Goal: Task Accomplishment & Management: Manage account settings

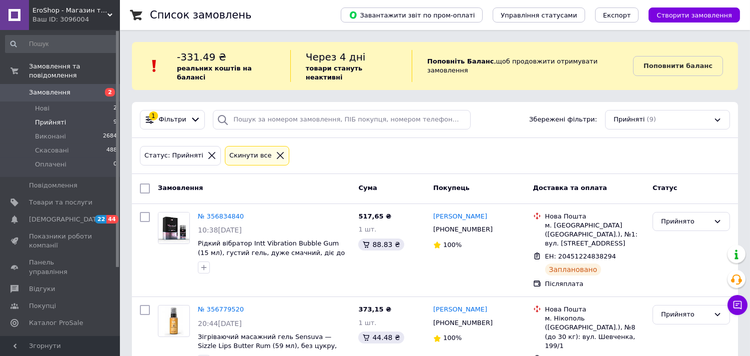
click at [276, 151] on icon at bounding box center [280, 155] width 9 height 9
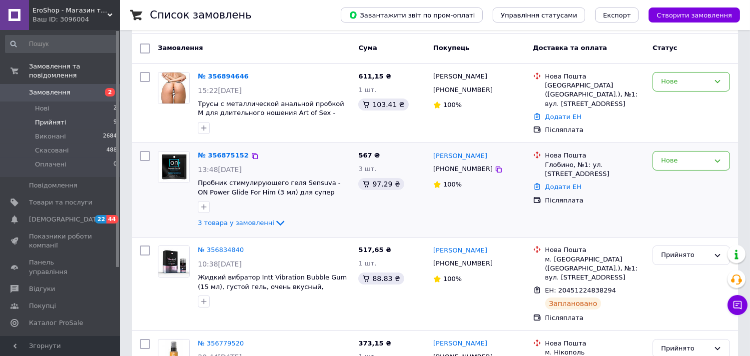
scroll to position [111, 0]
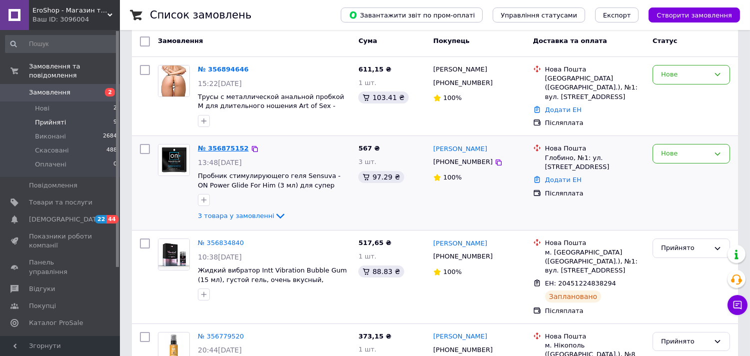
click at [225, 144] on link "№ 356875152" at bounding box center [223, 147] width 51 height 7
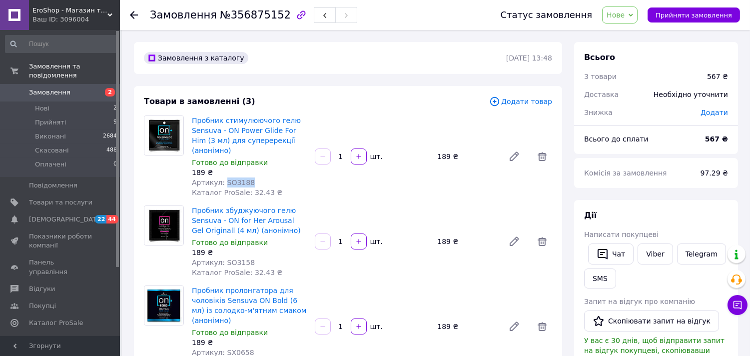
drag, startPoint x: 248, startPoint y: 171, endPoint x: 222, endPoint y: 172, distance: 26.5
click at [223, 177] on div "Артикул: SO3188" at bounding box center [249, 182] width 115 height 10
copy span "SO3188"
drag, startPoint x: 244, startPoint y: 253, endPoint x: 221, endPoint y: 254, distance: 22.5
click at [221, 257] on div "Артикул: SO3158" at bounding box center [249, 262] width 115 height 10
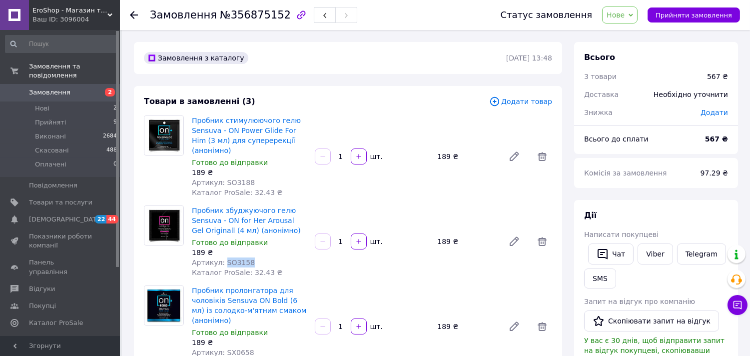
copy span "SO3158"
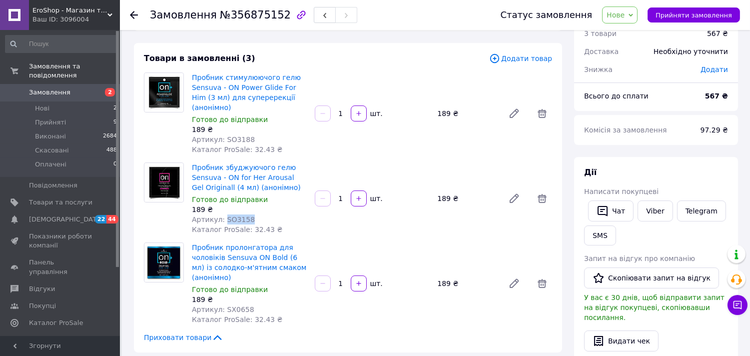
scroll to position [55, 0]
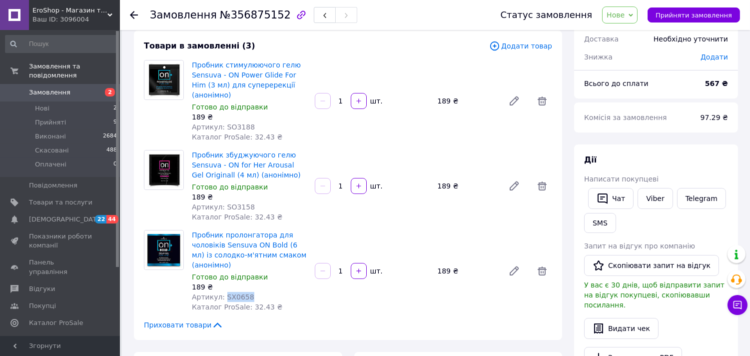
drag, startPoint x: 252, startPoint y: 289, endPoint x: 222, endPoint y: 287, distance: 29.5
click at [222, 292] on div "Артикул: SX0658" at bounding box center [249, 297] width 115 height 10
copy span "SX0658"
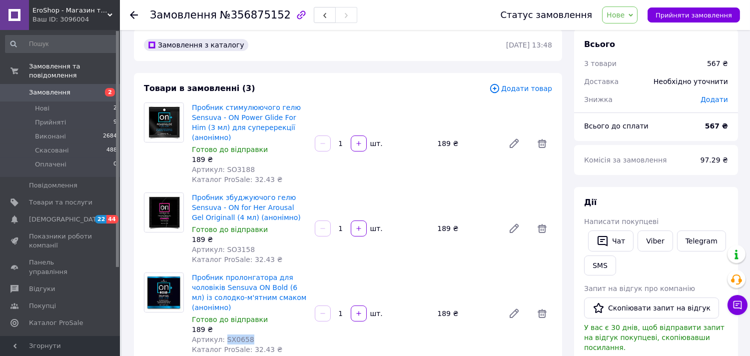
scroll to position [0, 0]
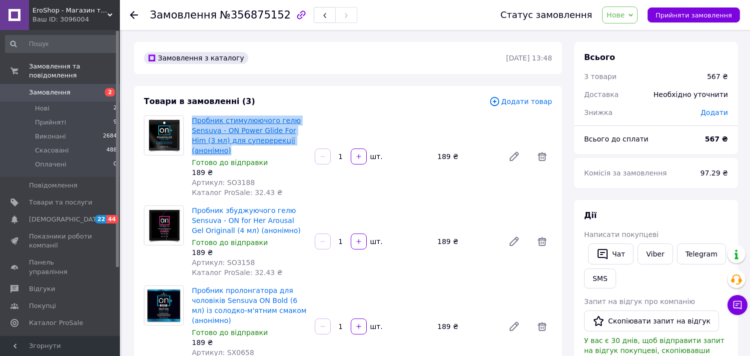
drag, startPoint x: 306, startPoint y: 143, endPoint x: 192, endPoint y: 121, distance: 115.6
click at [192, 121] on span "Пробник стимулюючого гелю Sensuva - ON Power Glide For Him (3 мл) для суперерек…" at bounding box center [249, 135] width 115 height 40
copy link "Пробник стимулюючого гелю Sensuva - ON Power Glide For Him (3 мл) для суперерек…"
click at [646, 251] on link "Viber" at bounding box center [654, 253] width 35 height 21
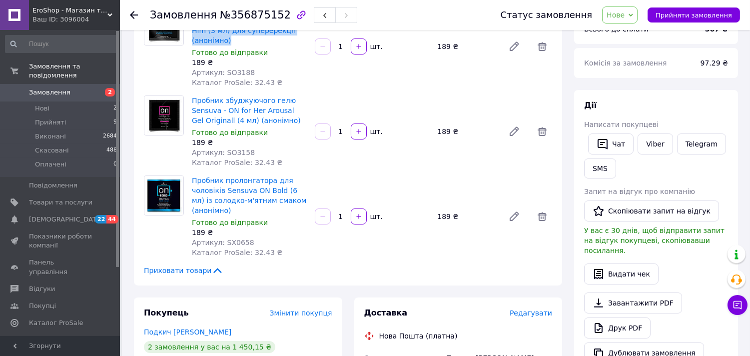
scroll to position [55, 0]
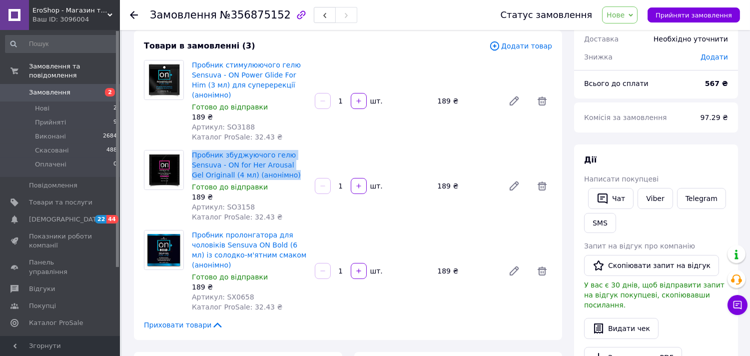
drag, startPoint x: 279, startPoint y: 163, endPoint x: 190, endPoint y: 142, distance: 91.4
click at [190, 148] on div "Пробник збуджуючого гелю Sensuva - ON for Her Arousal Gel Originall (4 мл) (ано…" at bounding box center [249, 186] width 123 height 76
copy link "Пробник збуджуючого гелю Sensuva - ON for Her Arousal Gel Originall (4 мл) (ано…"
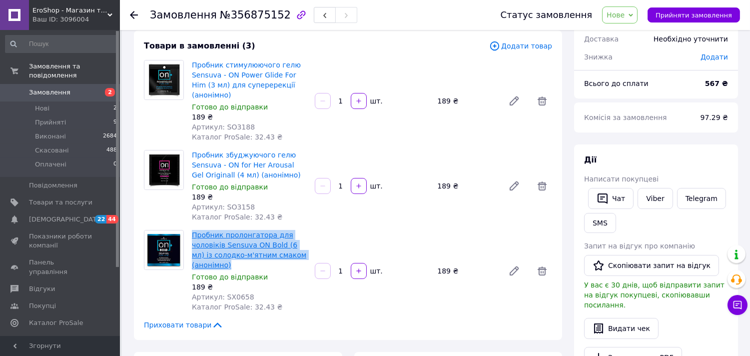
drag, startPoint x: 232, startPoint y: 256, endPoint x: 191, endPoint y: 226, distance: 51.0
click at [192, 230] on span "Пробник пролонгатора для чоловіків Sensuva ON Bold (6 мл) із солодко-м'ятним см…" at bounding box center [249, 250] width 115 height 40
copy link "Пробник пролонгатора для чоловіків Sensuva ON Bold (6 мл) із солодко-м'ятним см…"
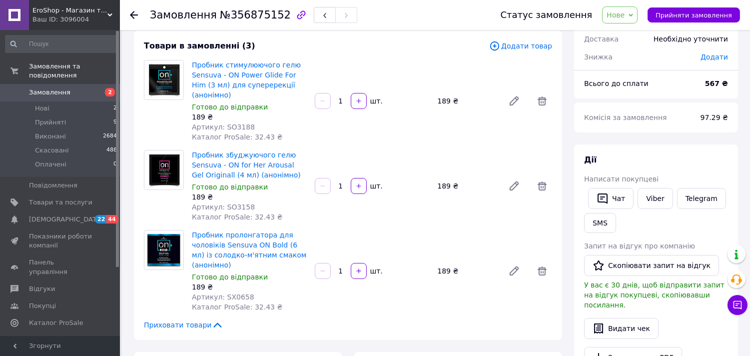
click at [134, 12] on icon at bounding box center [134, 15] width 8 height 8
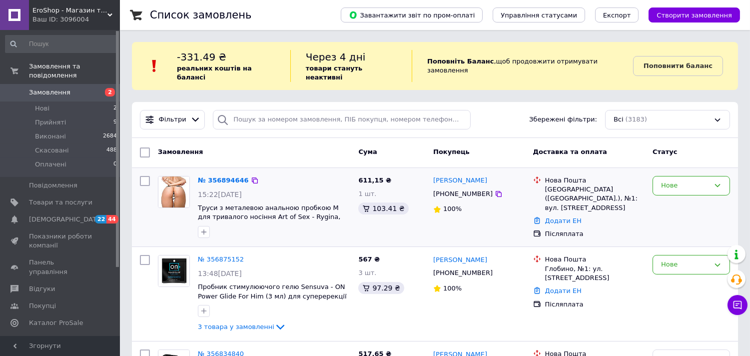
scroll to position [55, 0]
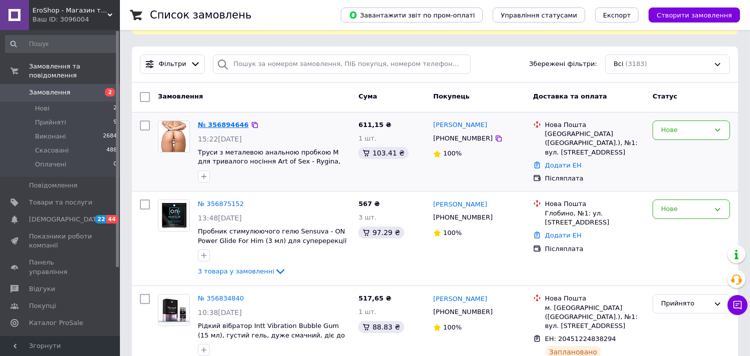
click at [217, 121] on link "№ 356894646" at bounding box center [223, 124] width 51 height 7
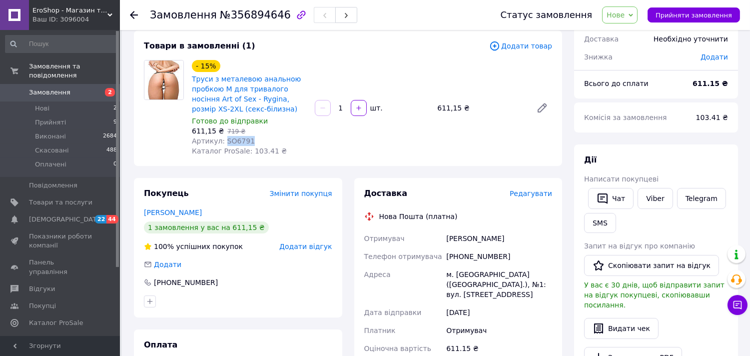
drag, startPoint x: 246, startPoint y: 139, endPoint x: 221, endPoint y: 140, distance: 25.0
click at [221, 140] on div "Артикул: SO6791" at bounding box center [249, 141] width 115 height 10
copy span "SO6791"
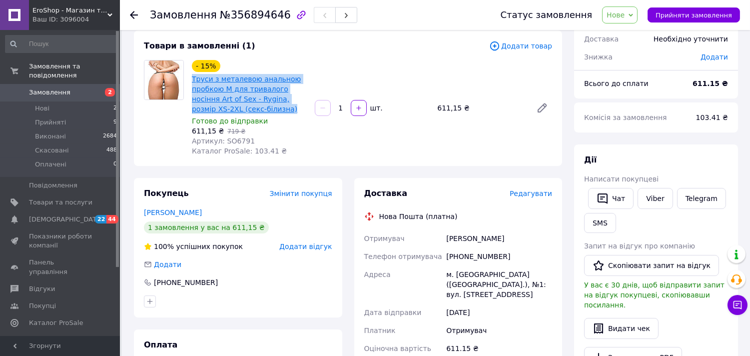
drag, startPoint x: 245, startPoint y: 107, endPoint x: 192, endPoint y: 82, distance: 58.7
click at [192, 82] on span "Труси з металевою анальною пробкою M для тривалого носіння Art of Sex - Rygina,…" at bounding box center [249, 94] width 115 height 40
copy link "Труси з металевою анальною пробкою M для тривалого носіння Art of Sex - Rygina,…"
drag, startPoint x: 653, startPoint y: 200, endPoint x: 621, endPoint y: 212, distance: 34.0
click at [652, 200] on link "Viber" at bounding box center [654, 198] width 35 height 21
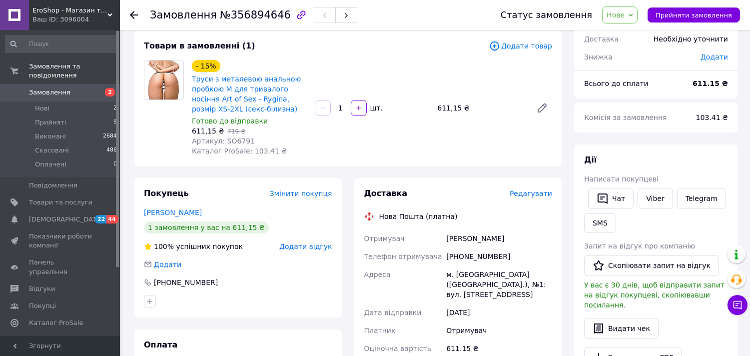
click at [136, 14] on icon at bounding box center [134, 15] width 8 height 8
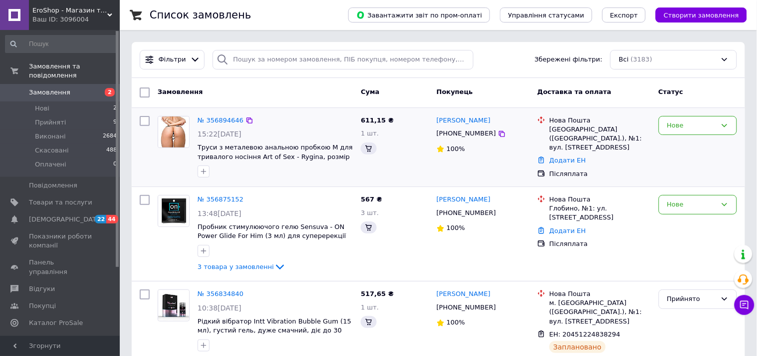
click at [680, 183] on div "Нове" at bounding box center [698, 147] width 86 height 71
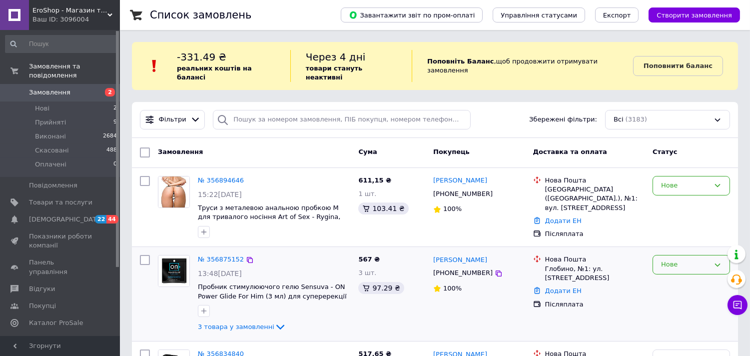
click at [676, 259] on div "Нове" at bounding box center [685, 264] width 48 height 10
click at [671, 278] on li "Прийнято" at bounding box center [691, 285] width 76 height 18
